Goal: Navigation & Orientation: Find specific page/section

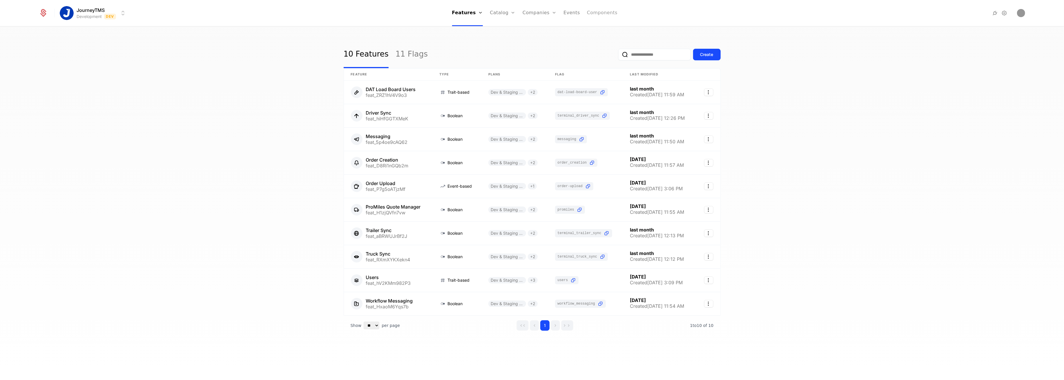
click at [607, 13] on link "Components" at bounding box center [602, 13] width 30 height 26
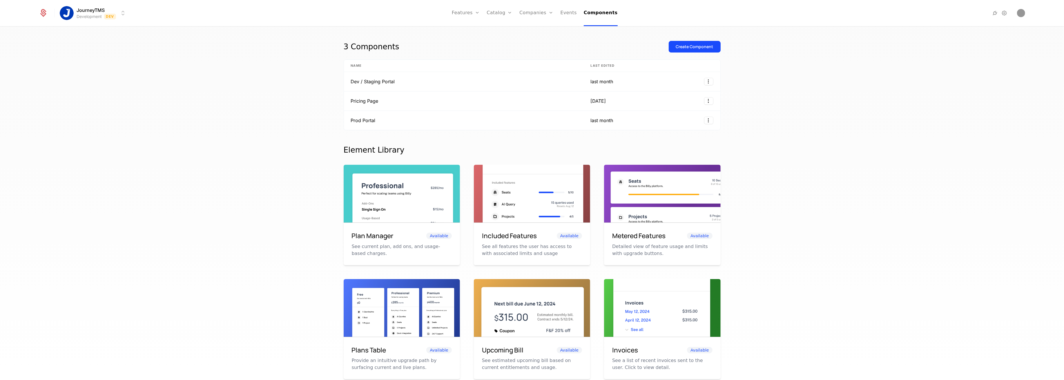
click at [269, 73] on div "3 Components Create Component Name Last edited Dev / Staging Portal last month …" at bounding box center [532, 205] width 1064 height 357
click at [258, 133] on div "3 Components Create Component Name Last edited Dev / Staging Portal last month …" at bounding box center [532, 205] width 1064 height 357
click at [505, 30] on link "Plans" at bounding box center [509, 31] width 30 height 7
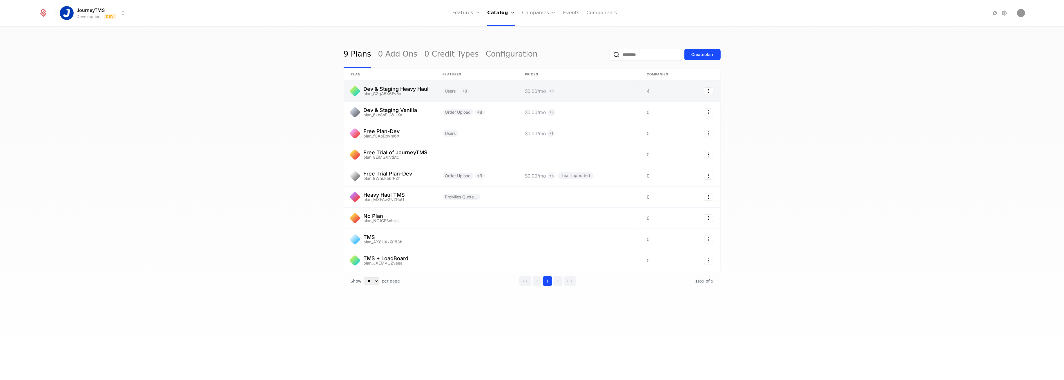
click at [389, 91] on link at bounding box center [390, 91] width 92 height 21
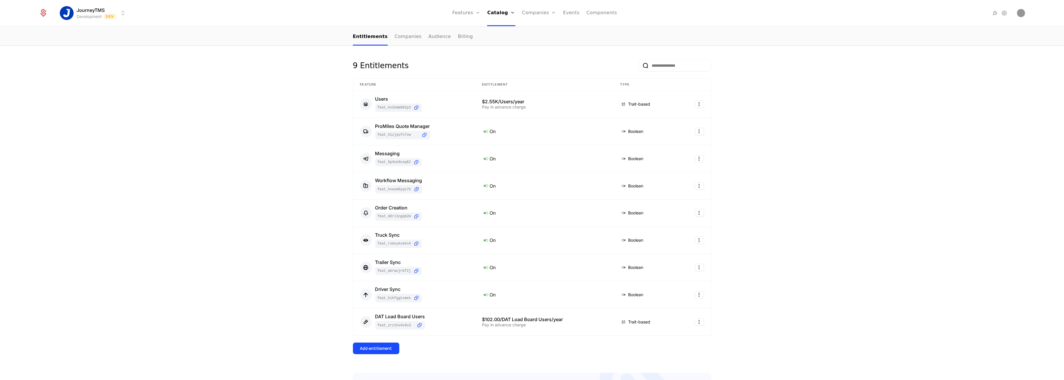
scroll to position [131, 0]
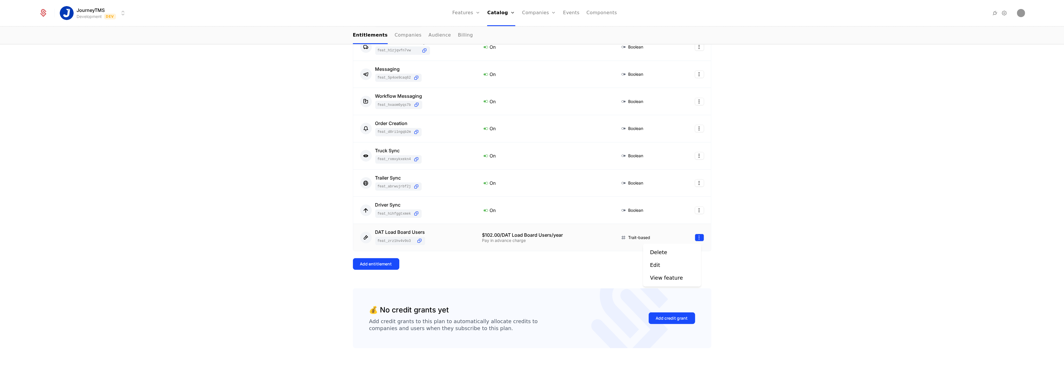
click at [693, 235] on html "JourneyTMS Development Dev Features Features Flags Catalog Plans Add Ons Credit…" at bounding box center [532, 190] width 1064 height 380
click at [508, 265] on html "JourneyTMS Development Dev Features Features Flags Catalog Plans Add Ons Credit…" at bounding box center [532, 190] width 1064 height 380
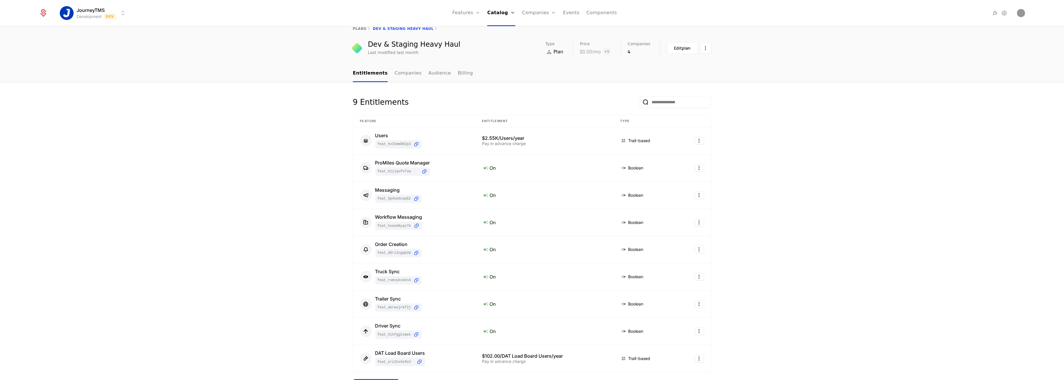
scroll to position [0, 0]
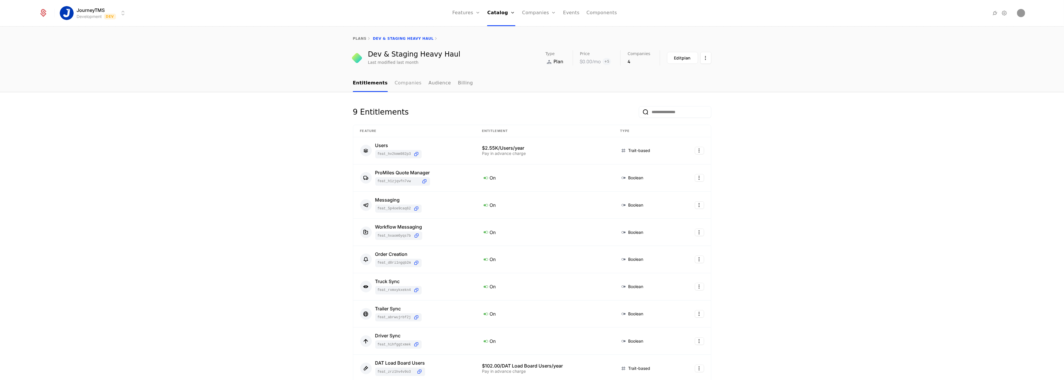
click at [396, 83] on link "Companies" at bounding box center [408, 83] width 27 height 17
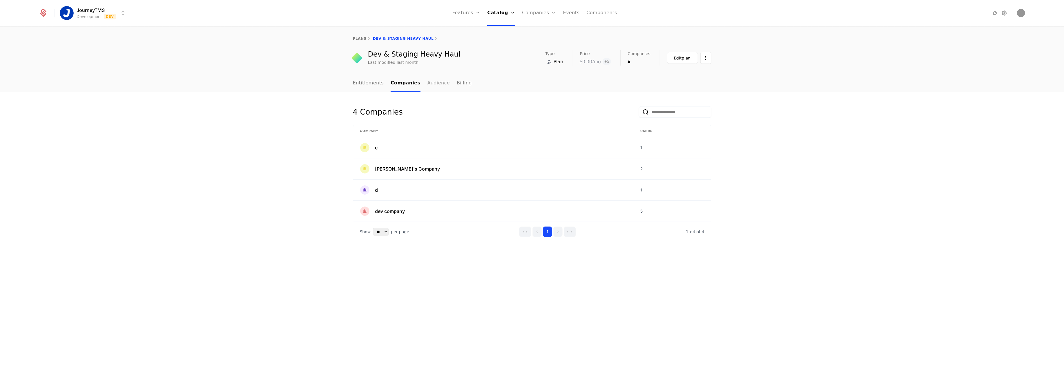
click at [428, 83] on link "Audience" at bounding box center [439, 83] width 23 height 17
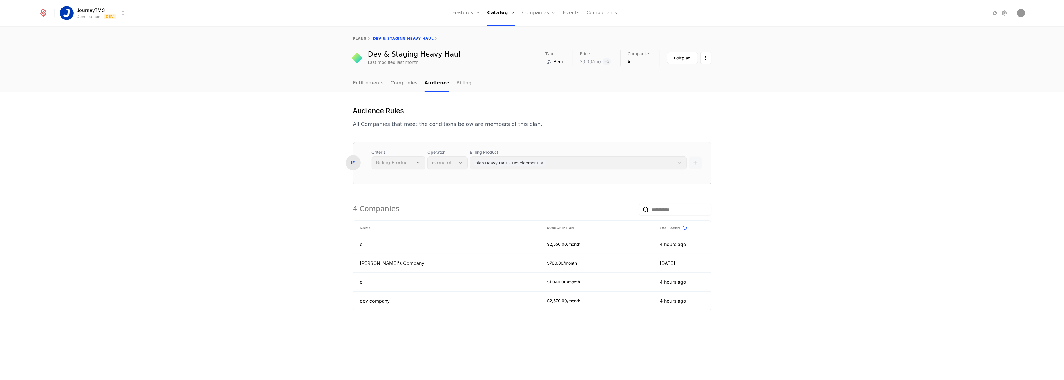
click at [457, 85] on link "Billing" at bounding box center [464, 83] width 15 height 17
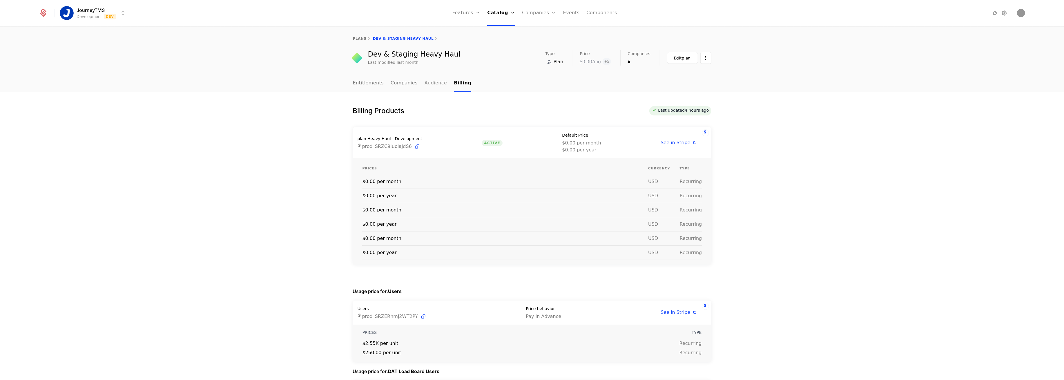
click at [425, 86] on link "Audience" at bounding box center [436, 83] width 23 height 17
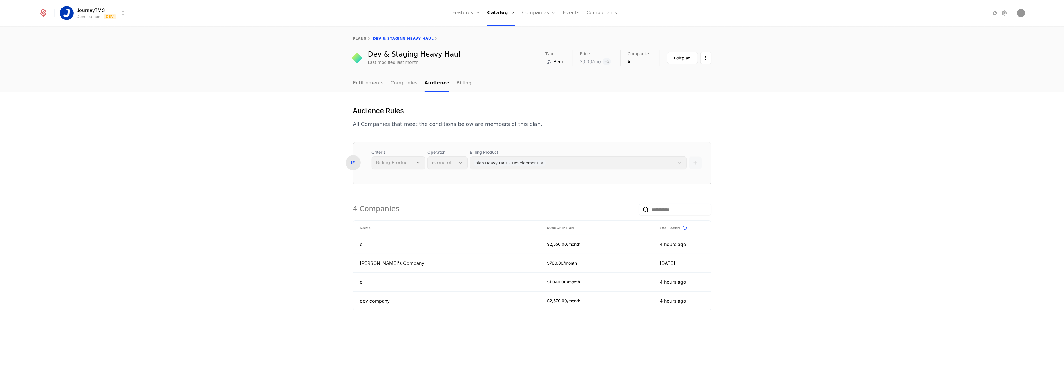
click at [411, 85] on link "Companies" at bounding box center [404, 83] width 27 height 17
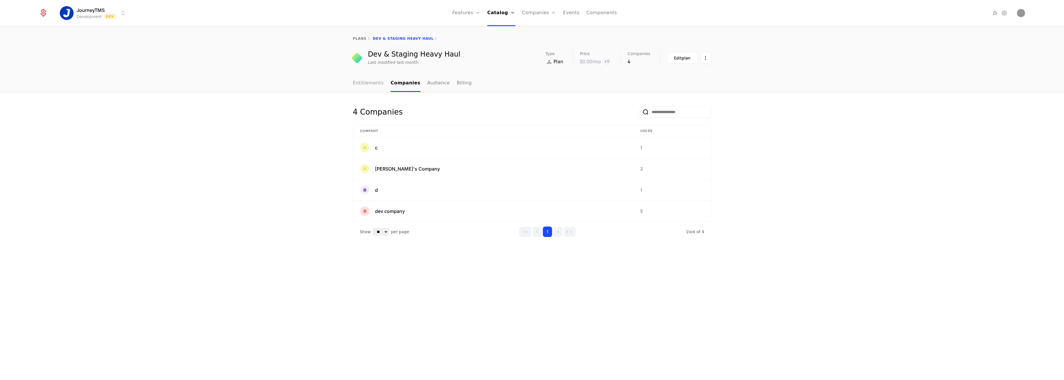
click at [363, 86] on link "Entitlements" at bounding box center [368, 83] width 31 height 17
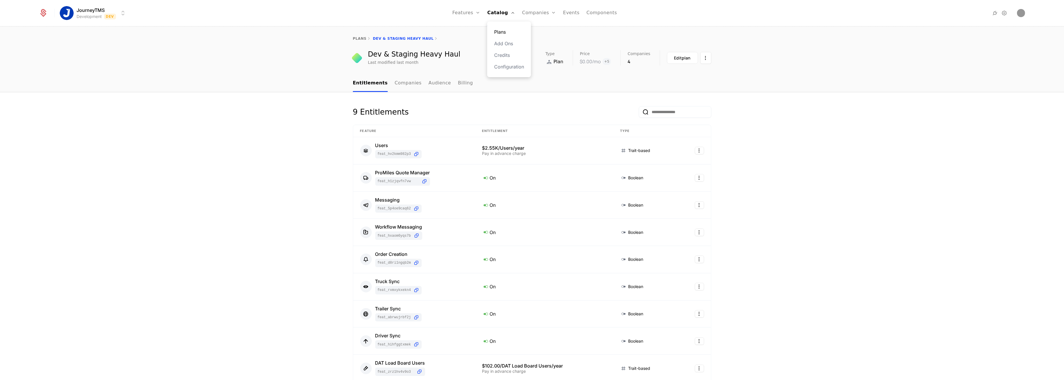
click at [505, 30] on link "Plans" at bounding box center [509, 31] width 30 height 7
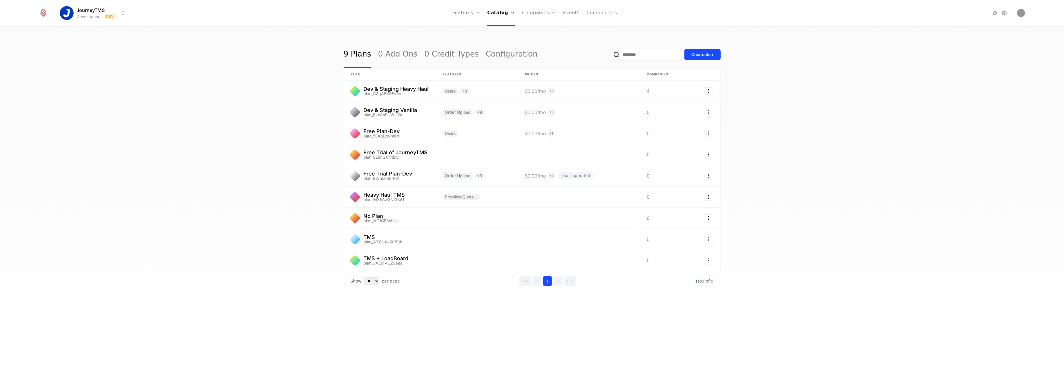
click at [65, 13] on html "JourneyTMS Development Dev Features Features Flags Catalog Plans Add Ons Credit…" at bounding box center [532, 190] width 1064 height 380
click at [95, 42] on div "Production Prod" at bounding box center [111, 42] width 98 height 12
click at [534, 31] on link "Companies" at bounding box center [542, 31] width 27 height 7
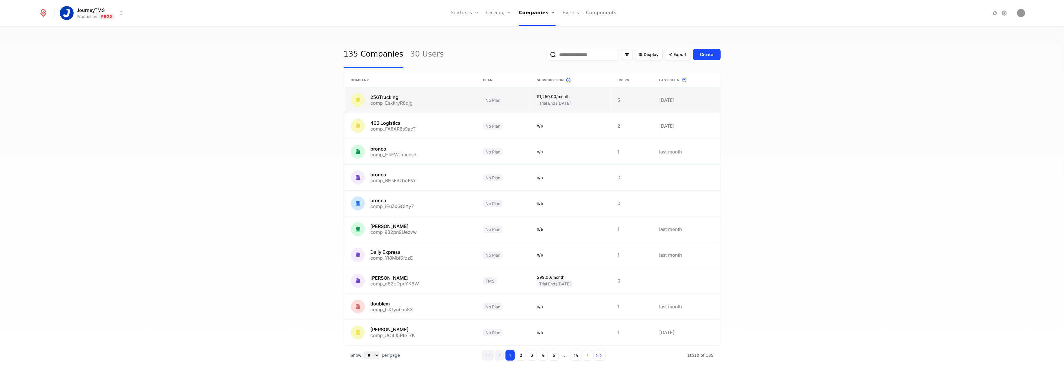
click at [421, 107] on link at bounding box center [410, 100] width 133 height 26
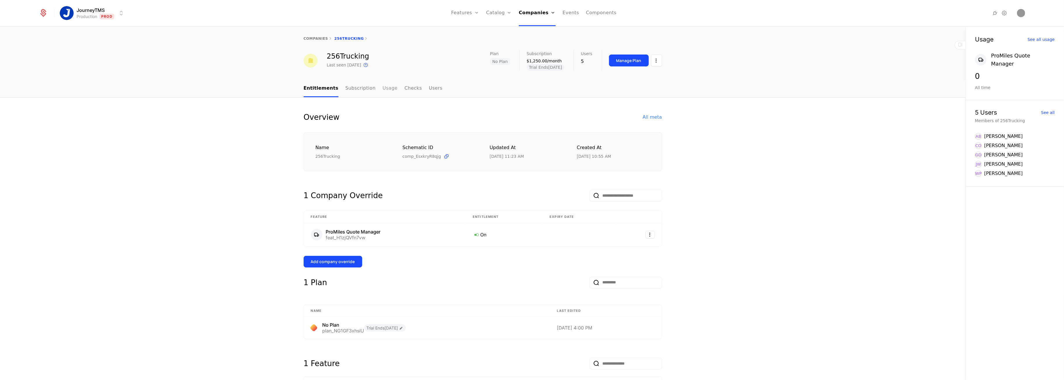
click at [383, 87] on link "Usage" at bounding box center [390, 88] width 15 height 17
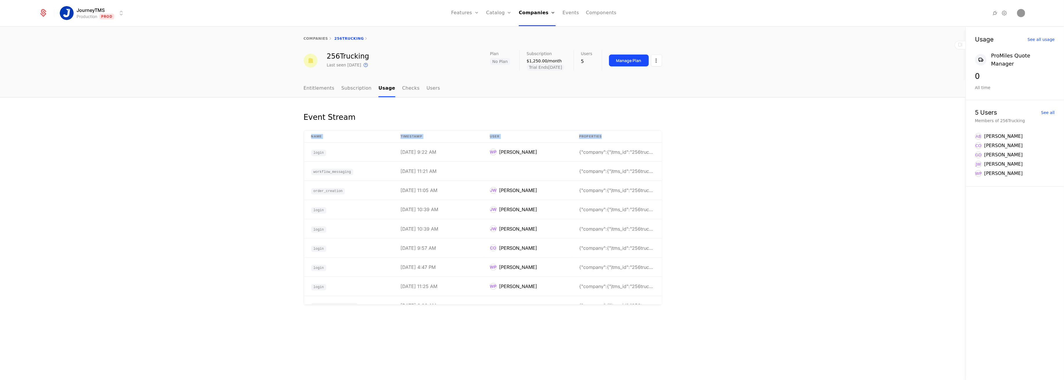
click at [256, 142] on div "Event Stream Name timestamp User Properties login [DATE] 9:22 AM [PERSON_NAME] …" at bounding box center [483, 238] width 966 height 283
click at [274, 95] on div "Entitlements Subscription Usage Checks Users" at bounding box center [483, 88] width 966 height 17
click at [312, 92] on link "Entitlements" at bounding box center [319, 88] width 31 height 17
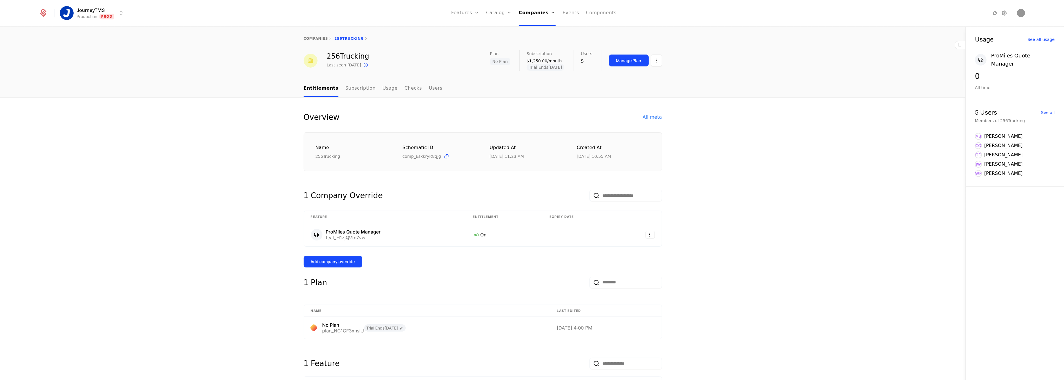
click at [591, 13] on link "Components" at bounding box center [601, 13] width 30 height 26
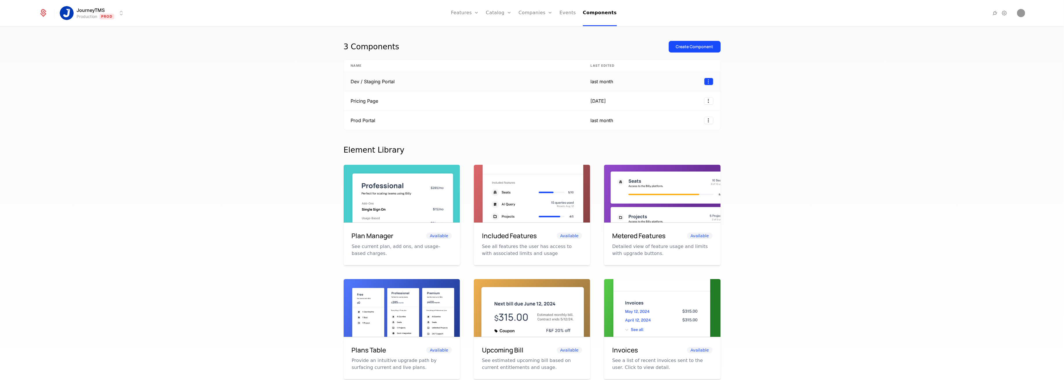
click at [706, 82] on html "JourneyTMS Production Prod Features Features Flags Catalog Plans Add Ons Credit…" at bounding box center [532, 190] width 1064 height 380
click at [671, 112] on div "Edit" at bounding box center [667, 109] width 15 height 8
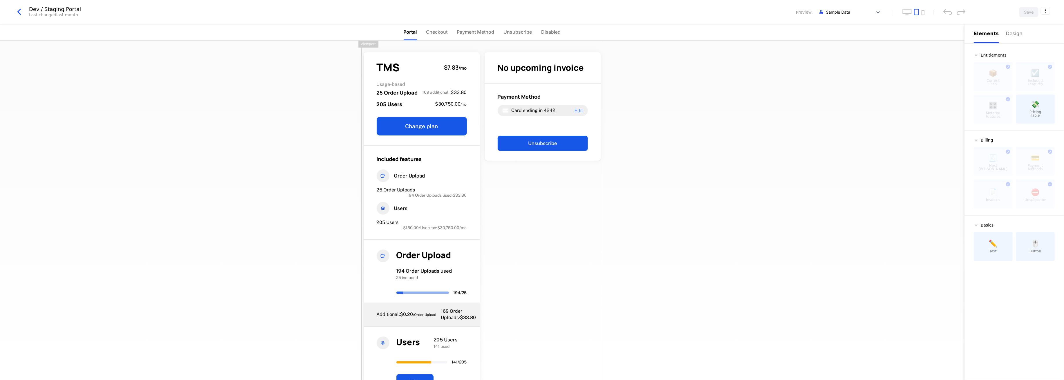
click at [1051, 13] on div "Dev / Staging Portal Last changed last month Preview: Sample Data Save" at bounding box center [532, 12] width 1064 height 24
click at [1044, 8] on html "JourneyTMS Production Prod Features Features Flags Catalog Plans Add Ons Credit…" at bounding box center [532, 190] width 1064 height 380
click at [1046, 7] on html "JourneyTMS Production Prod Features Features Flags Catalog Plans Add Ons Credit…" at bounding box center [532, 190] width 1064 height 380
click at [15, 12] on icon "button" at bounding box center [19, 12] width 10 height 10
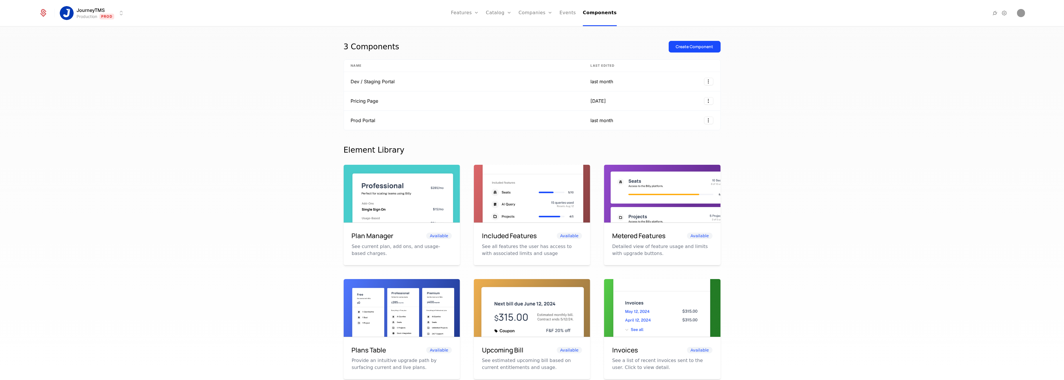
click at [97, 10] on html "JourneyTMS Production Prod Features Features Flags Catalog Plans Add Ons Credit…" at bounding box center [532, 190] width 1064 height 380
click at [39, 10] on div at bounding box center [47, 13] width 16 height 9
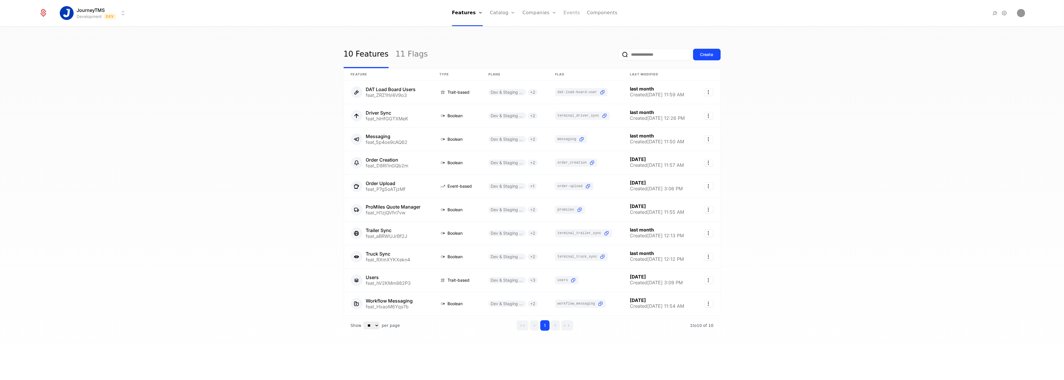
click at [570, 10] on link "Events" at bounding box center [572, 13] width 17 height 26
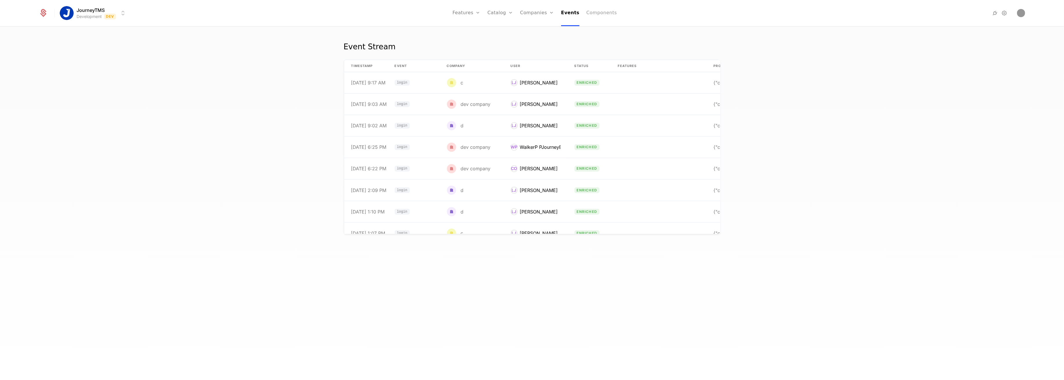
click at [591, 11] on link "Components" at bounding box center [602, 13] width 30 height 26
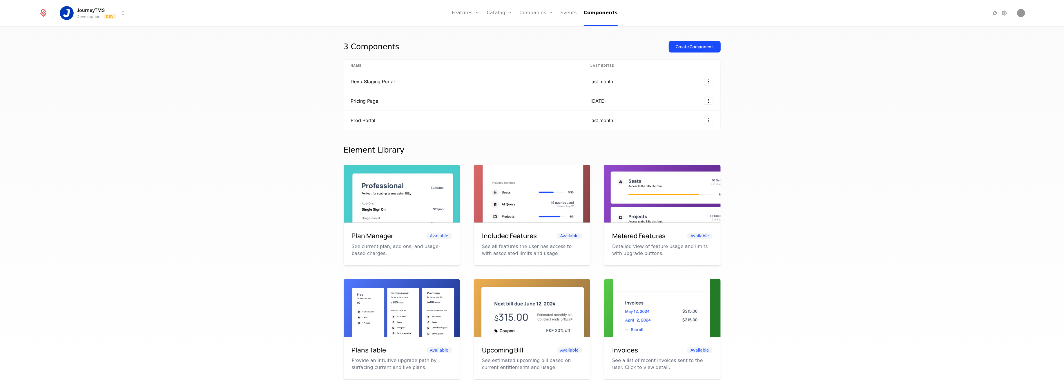
click at [108, 69] on div "3 Components Create Component Name Last edited Dev / Staging Portal last month …" at bounding box center [532, 205] width 1064 height 357
